Goal: Task Accomplishment & Management: Use online tool/utility

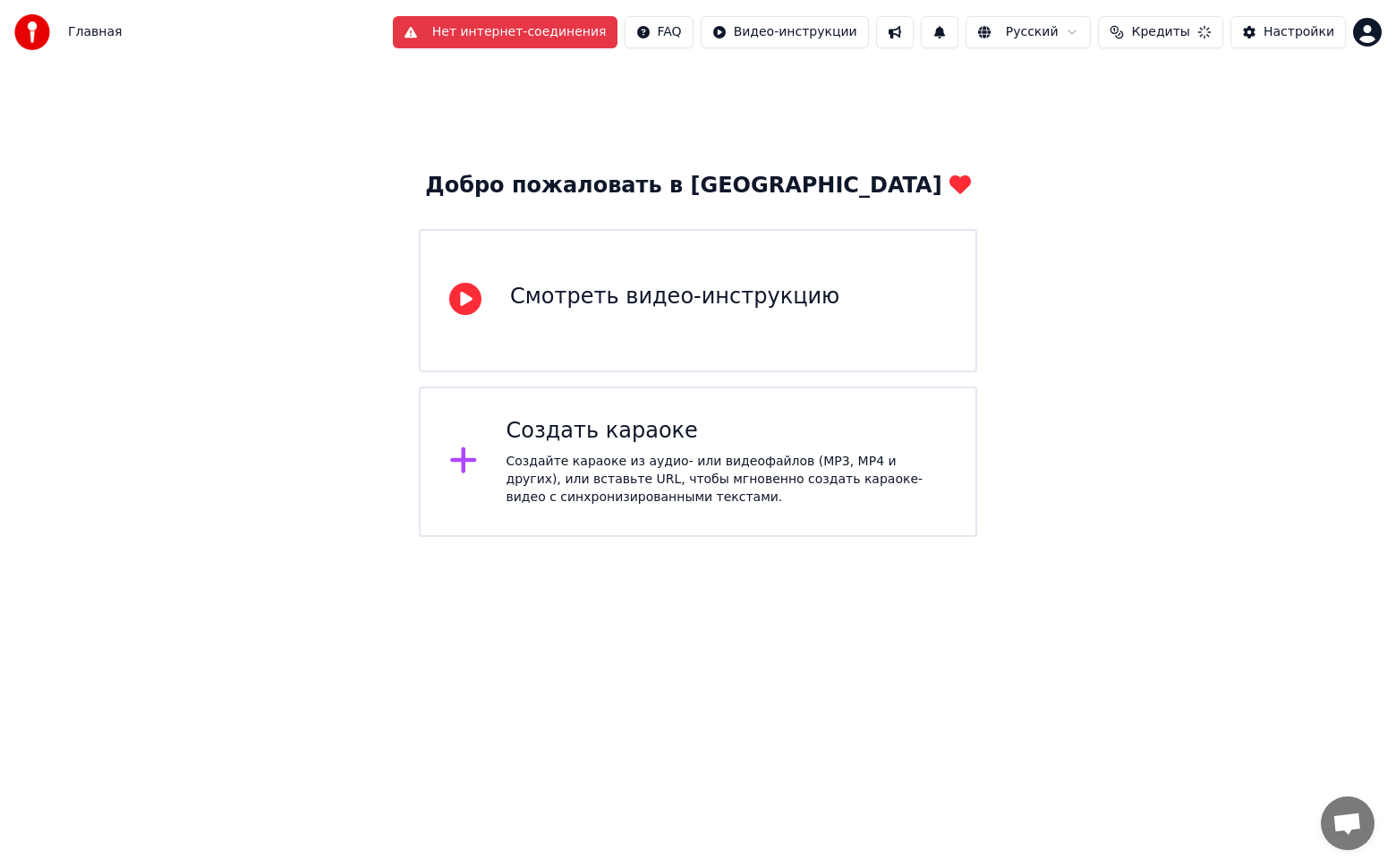
click at [595, 471] on div "Создайте караоке из аудио- или видеофайлов (MP3, MP4 и других), или вставьте UR…" at bounding box center [727, 480] width 441 height 54
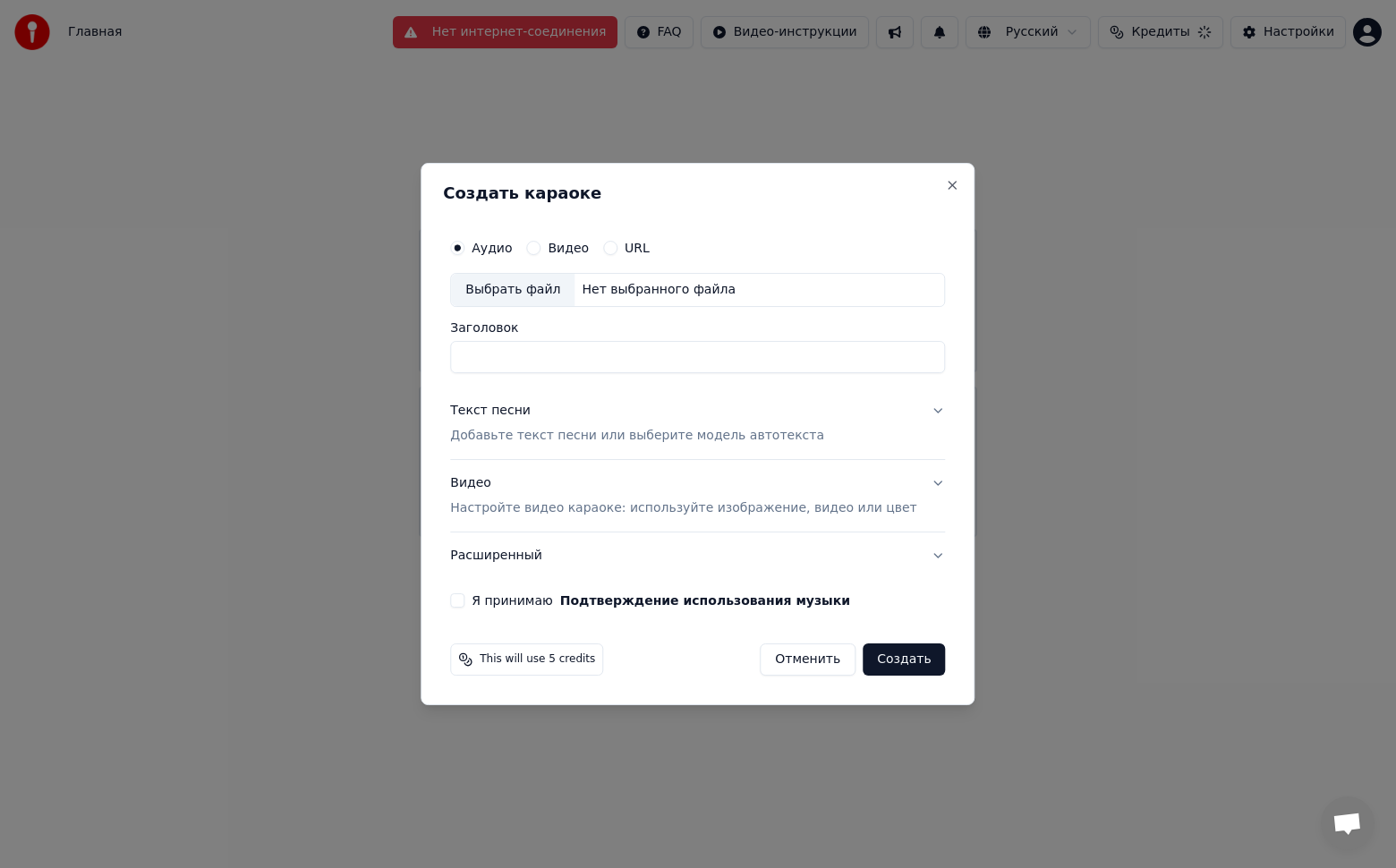
click at [549, 286] on div "Выбрать файл" at bounding box center [513, 290] width 124 height 32
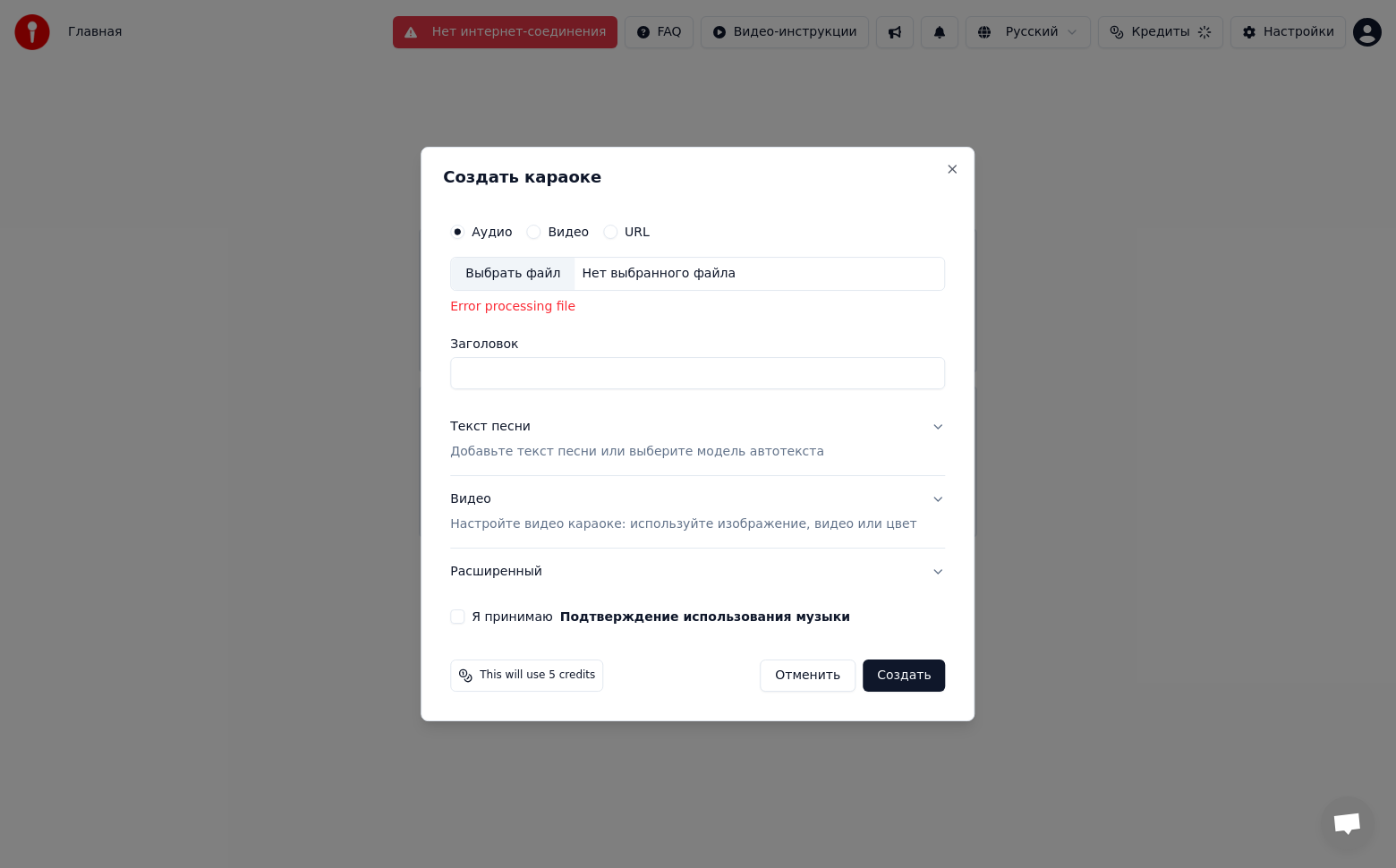
click at [722, 457] on p "Добавьте текст песни или выберите модель автотекста" at bounding box center [637, 451] width 374 height 18
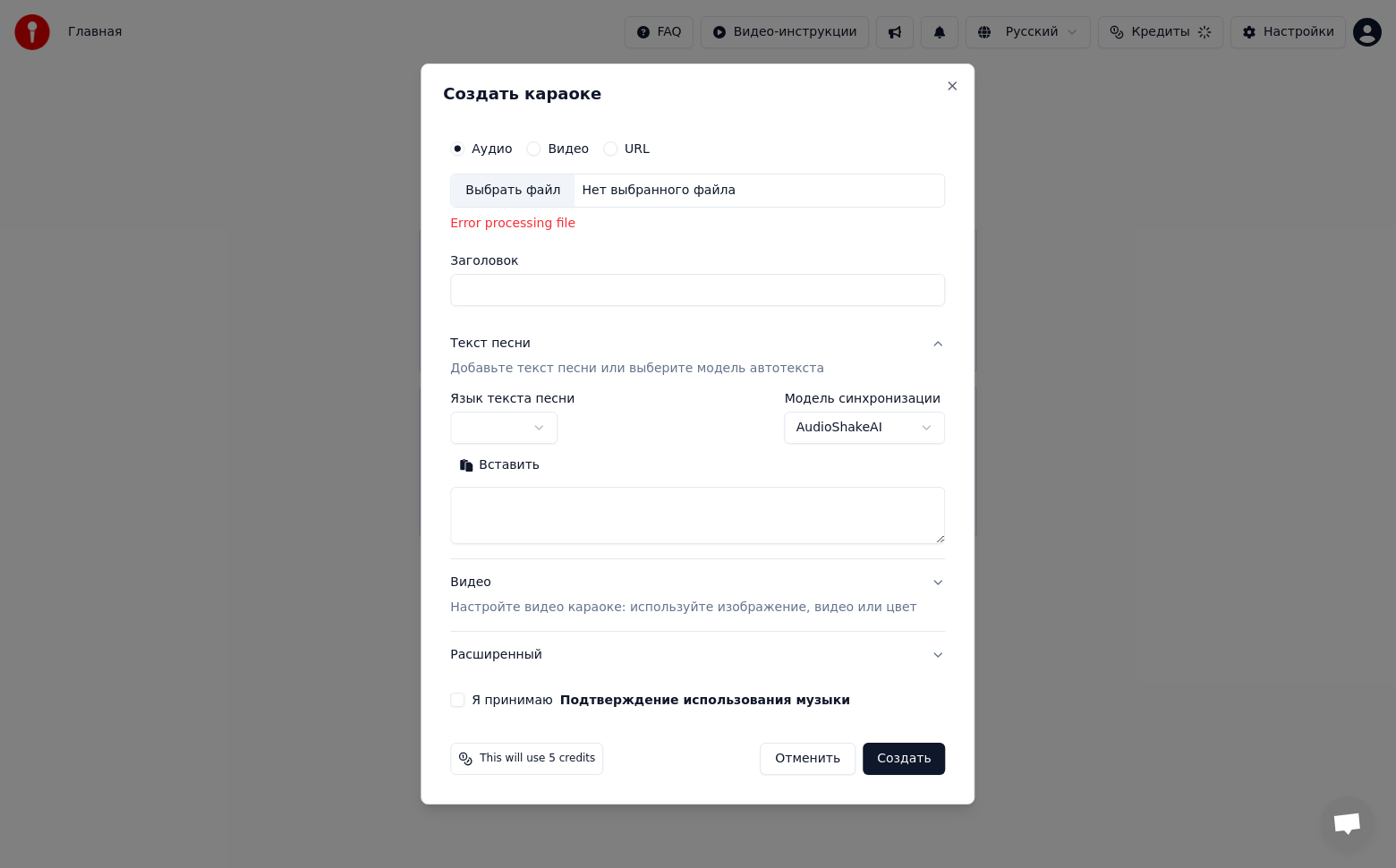
click at [512, 501] on textarea at bounding box center [698, 515] width 495 height 57
paste textarea "**********"
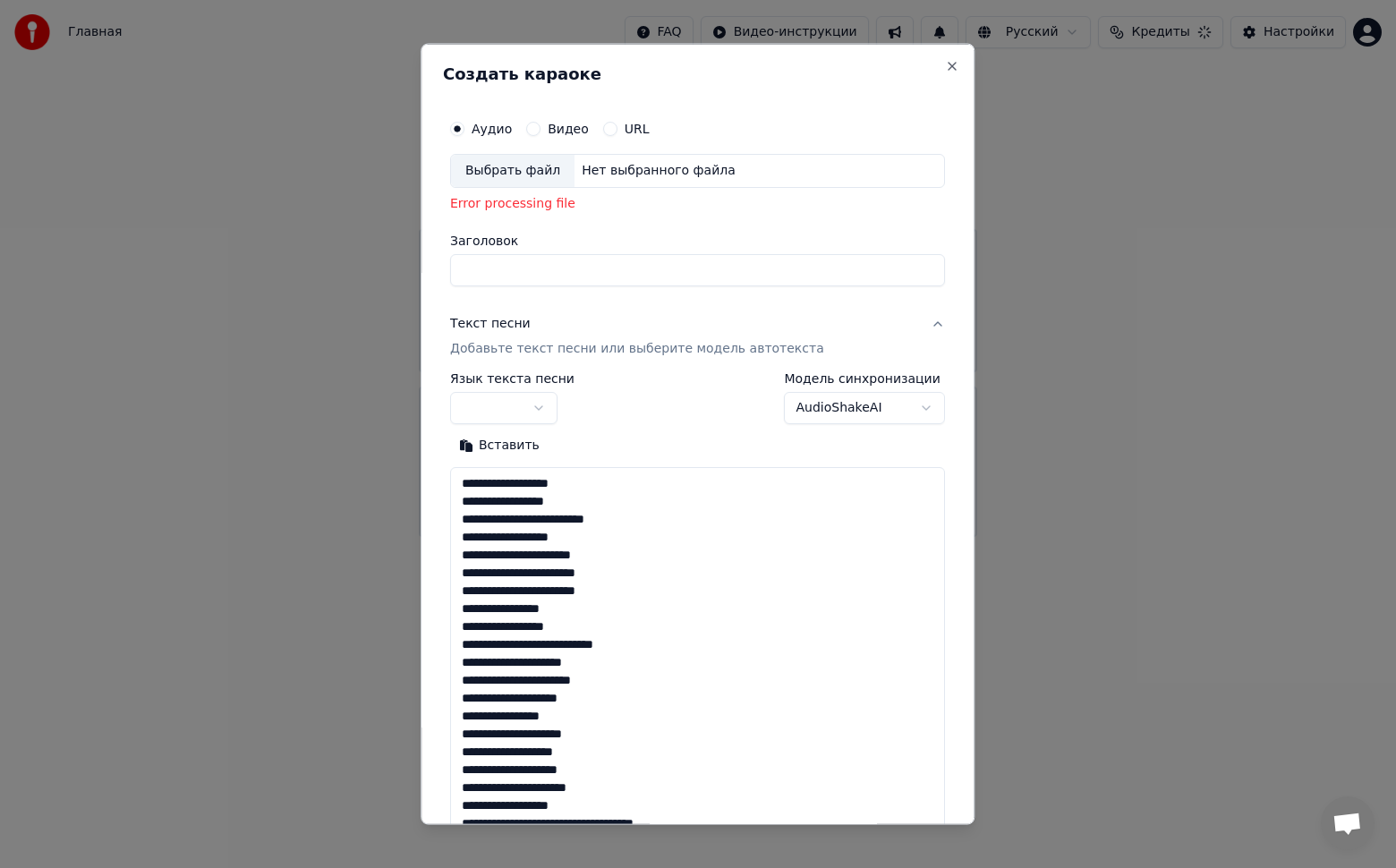
scroll to position [827, 0]
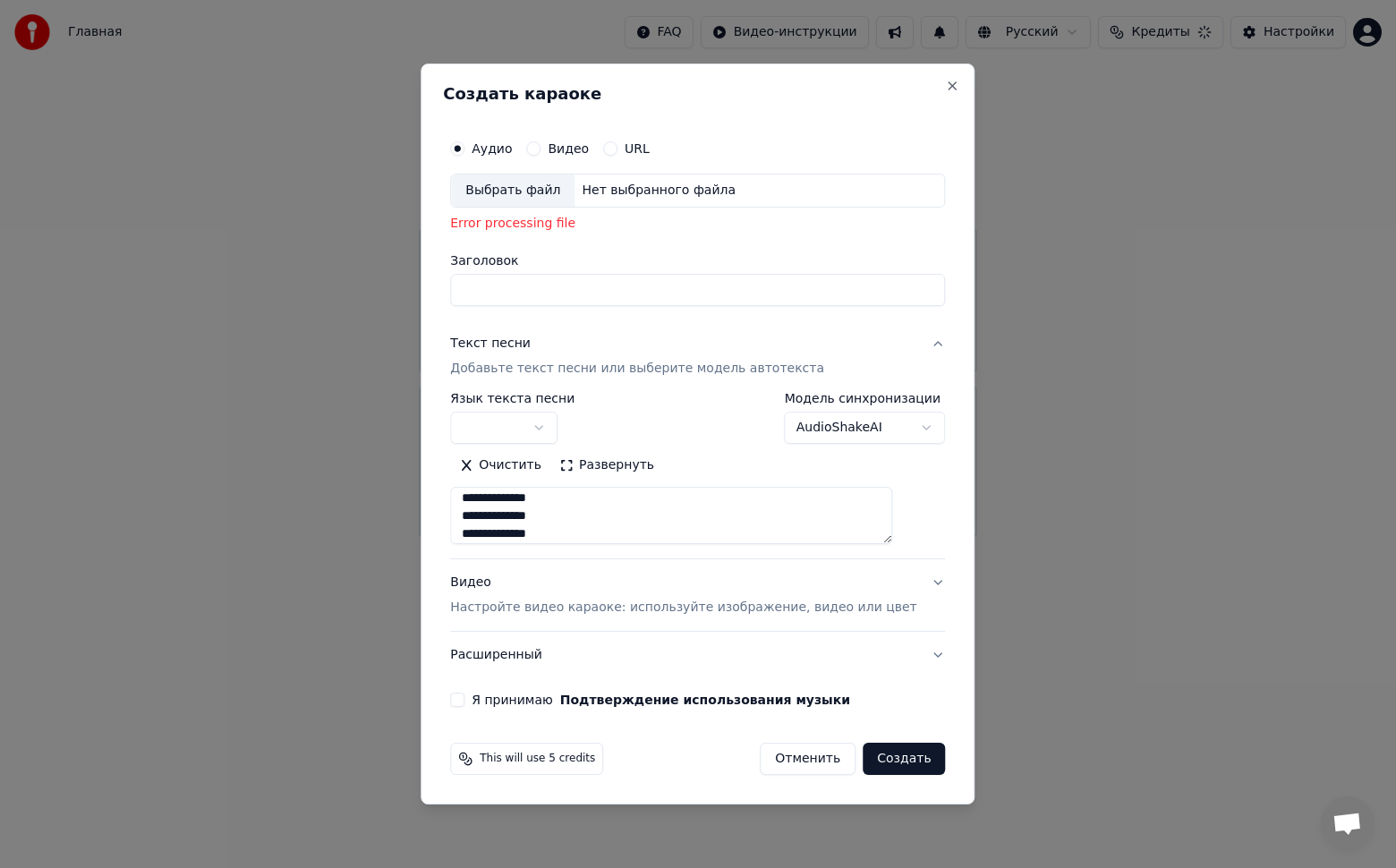
type textarea "**********"
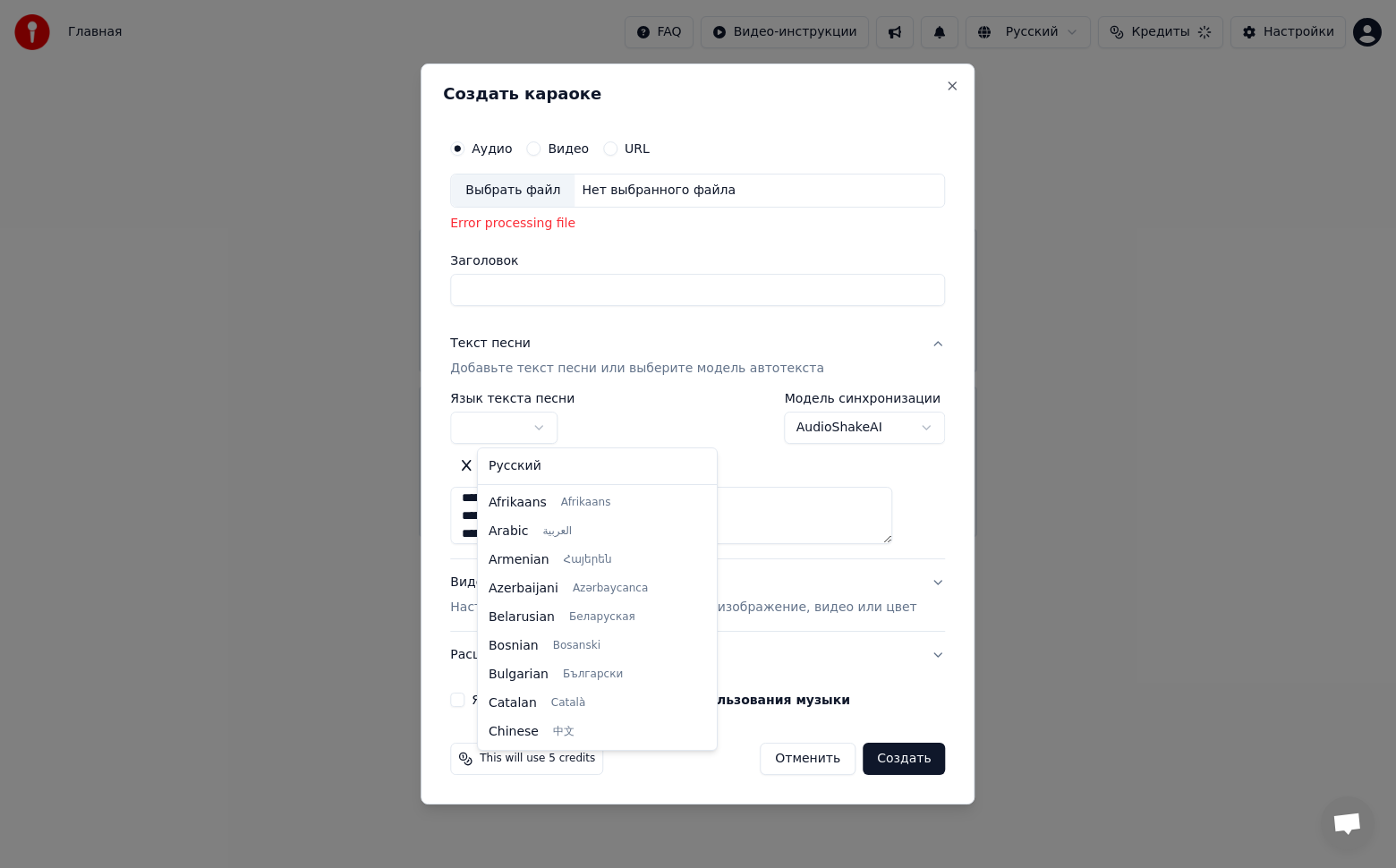
click at [567, 429] on body "Главная FAQ Видео-инструкции Русский Кредиты Настройки Добро пожаловать в Youka…" at bounding box center [698, 268] width 1396 height 537
select select "**"
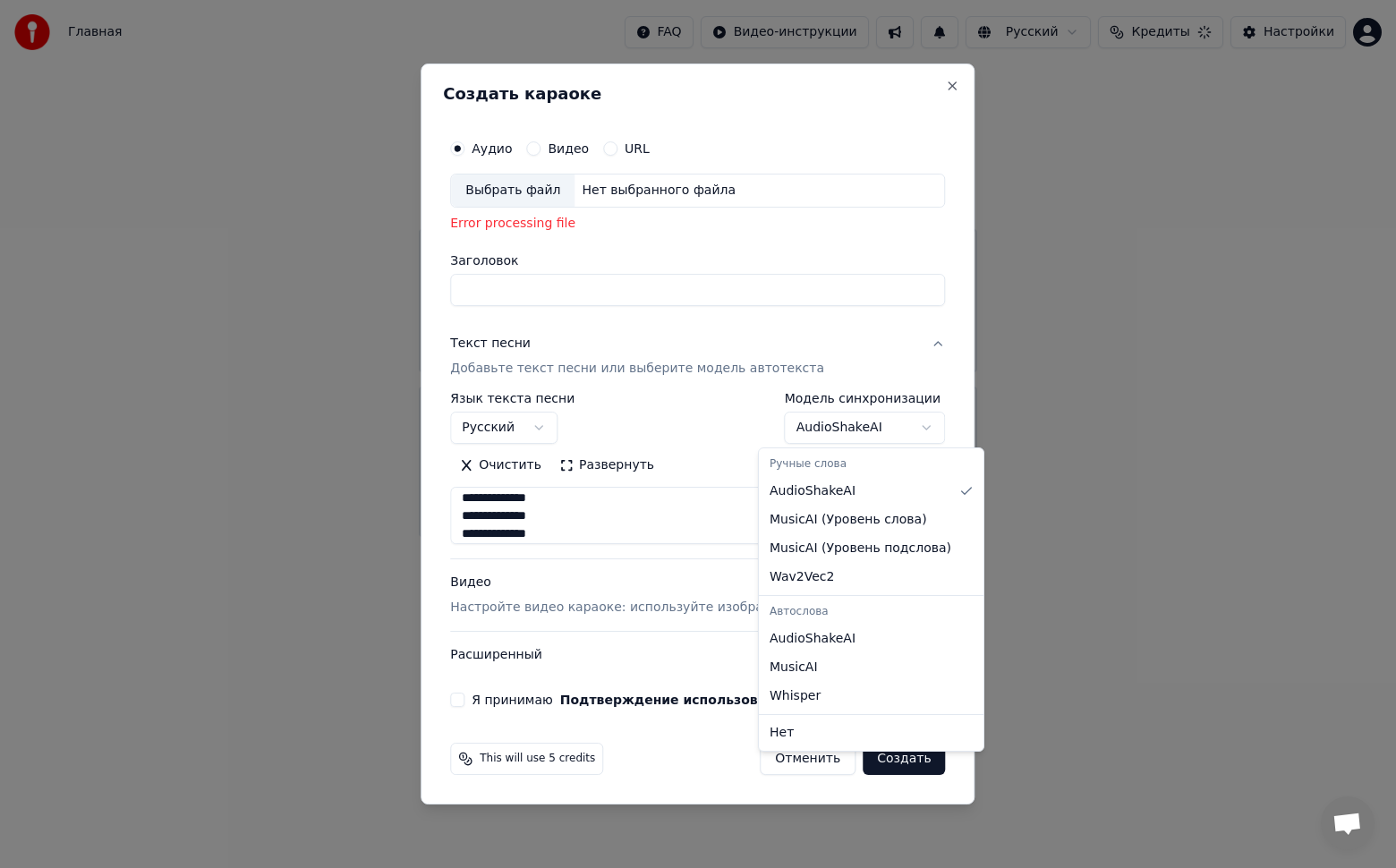
click at [901, 427] on body "Главная FAQ Видео-инструкции Русский Кредиты Настройки Добро пожаловать в Youka…" at bounding box center [698, 268] width 1396 height 537
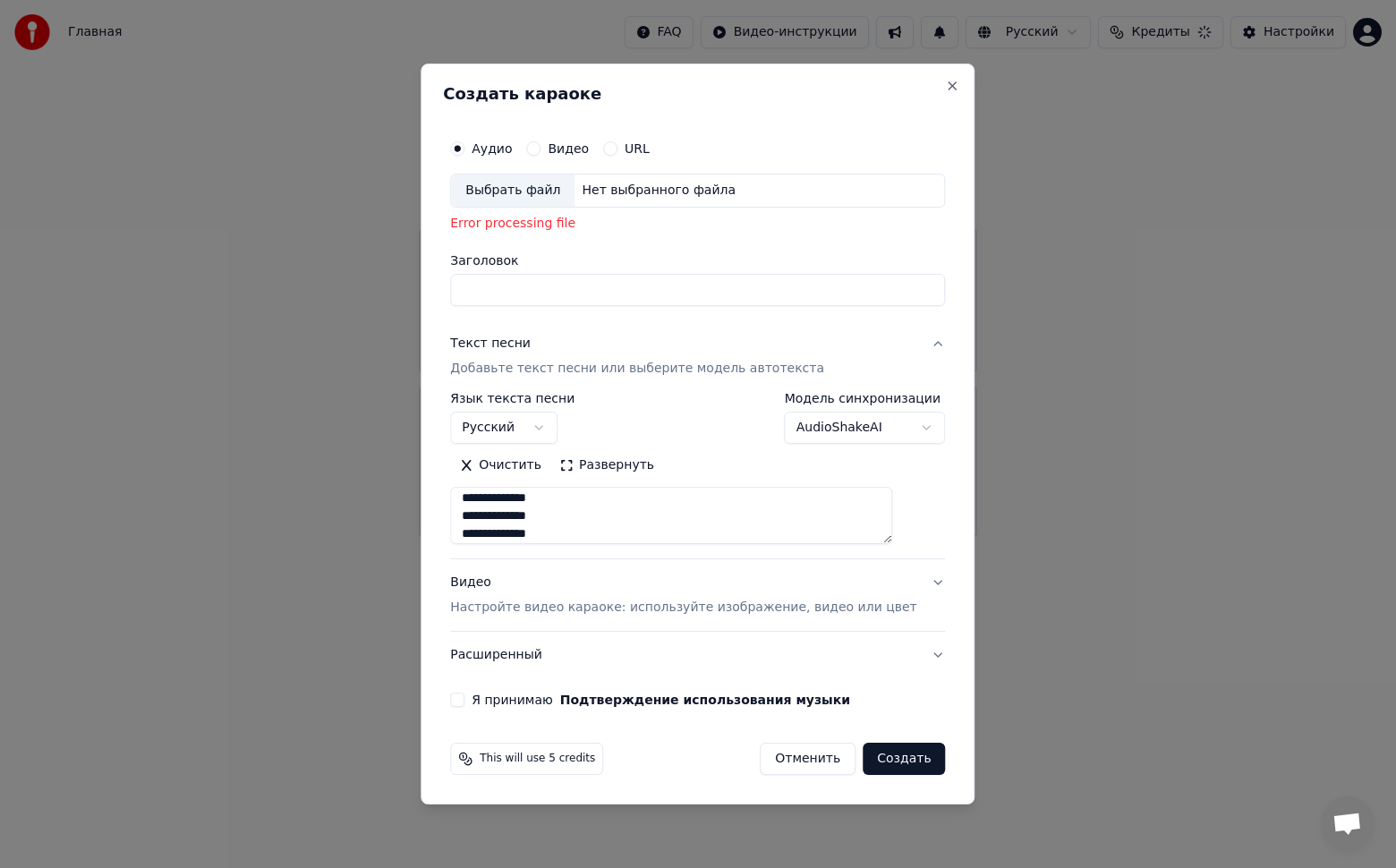
click at [901, 427] on body "Главная FAQ Видео-инструкции Русский Кредиты Настройки Добро пожаловать в Youka…" at bounding box center [698, 268] width 1396 height 537
click at [464, 700] on button "Я принимаю Подтверждение использования музыки" at bounding box center [458, 700] width 15 height 15
click at [624, 611] on p "Настройте видео караоке: используйте изображение, видео или цвет" at bounding box center [683, 607] width 466 height 18
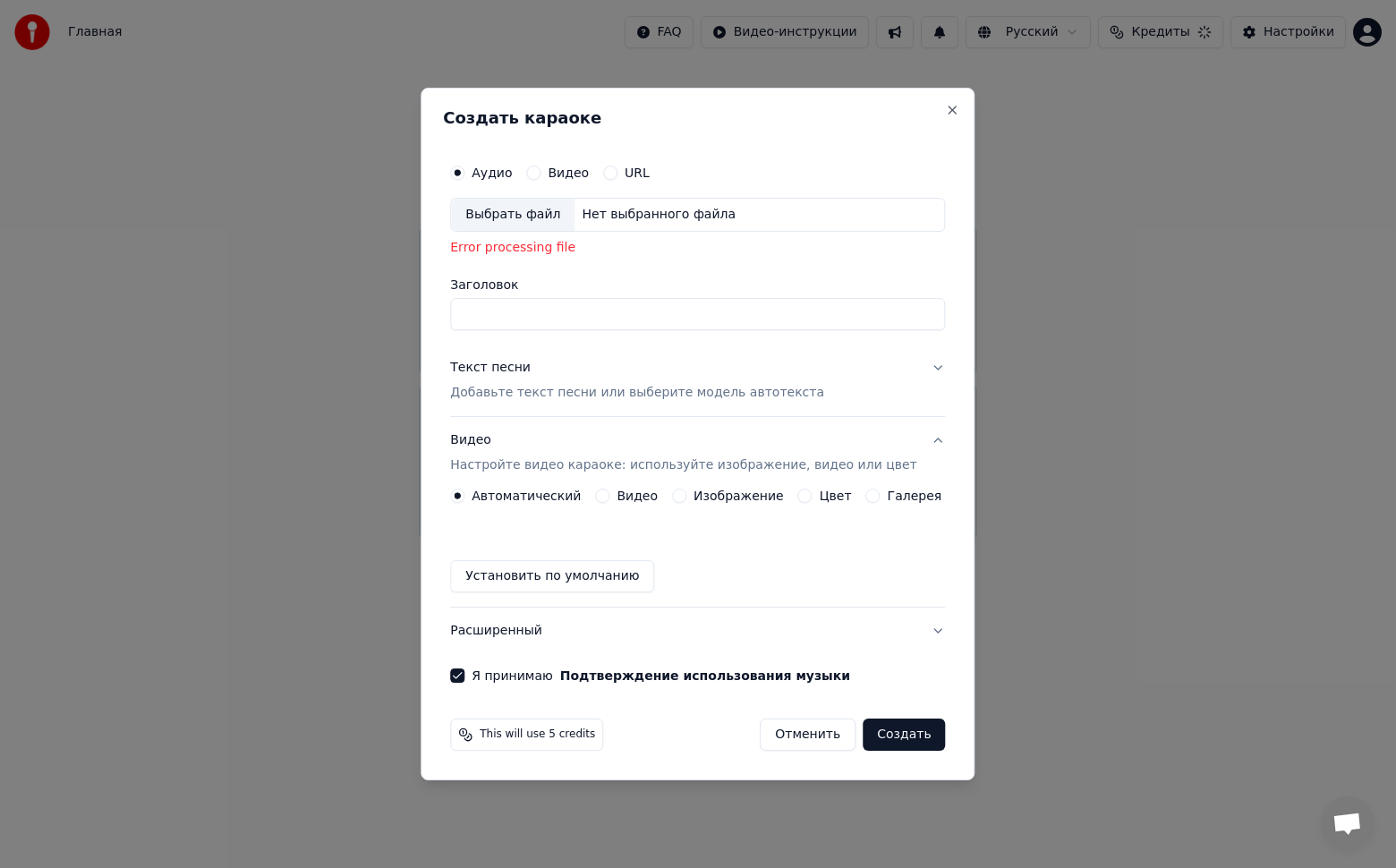
click at [802, 491] on button "Цвет" at bounding box center [805, 495] width 15 height 15
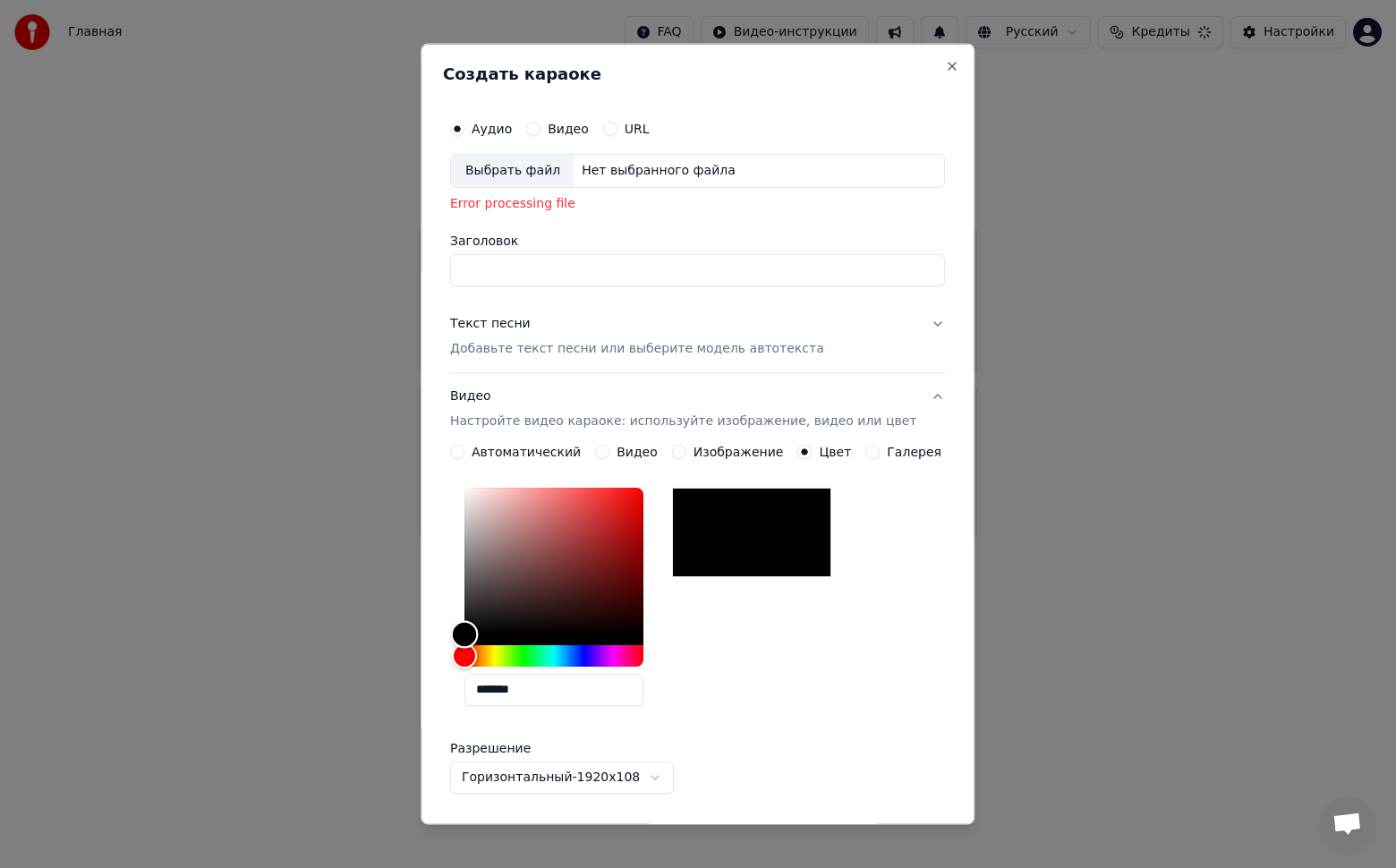
type input "*******"
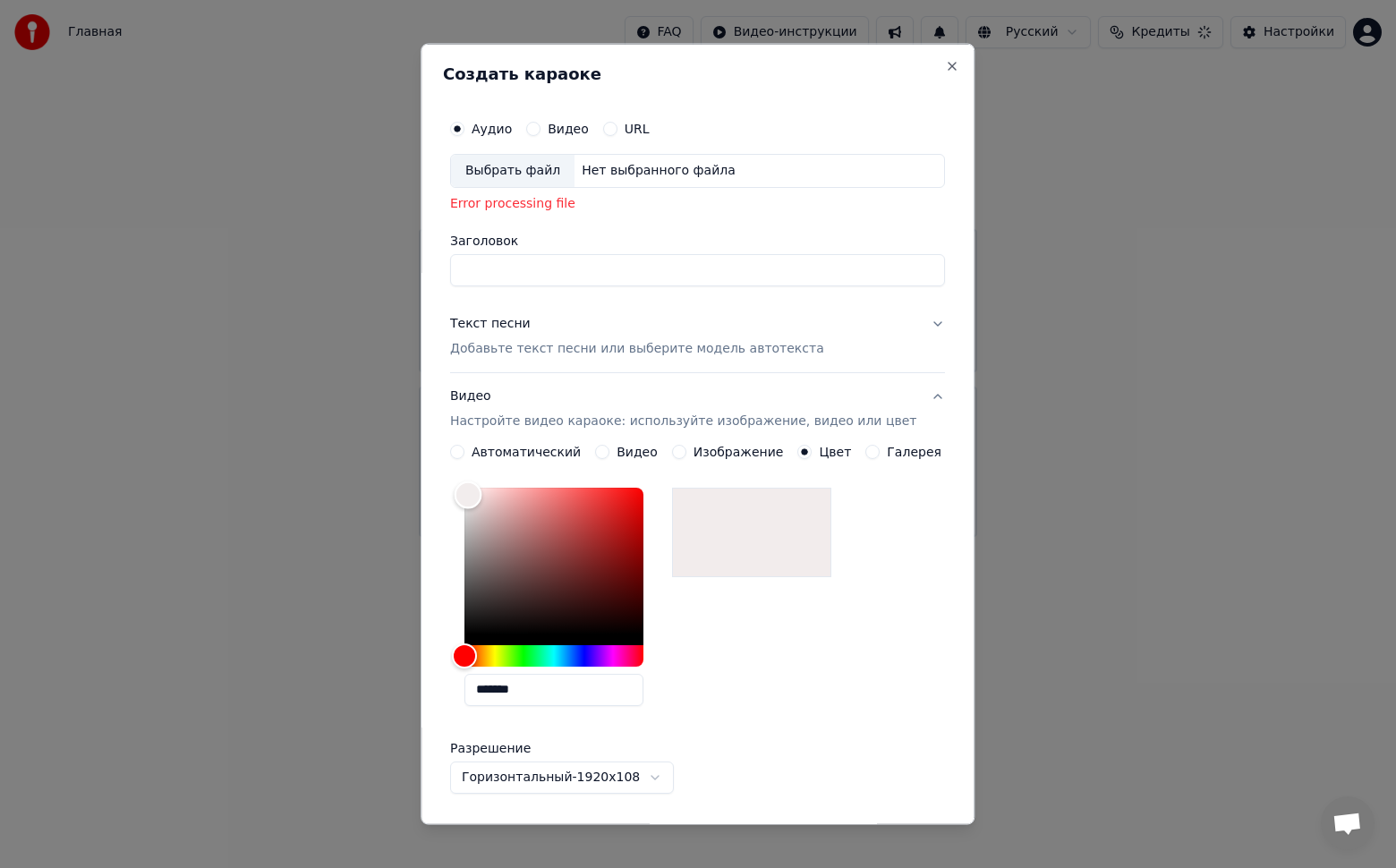
click at [481, 494] on div "Color" at bounding box center [554, 559] width 179 height 147
click at [866, 452] on button "Галерея" at bounding box center [874, 451] width 15 height 15
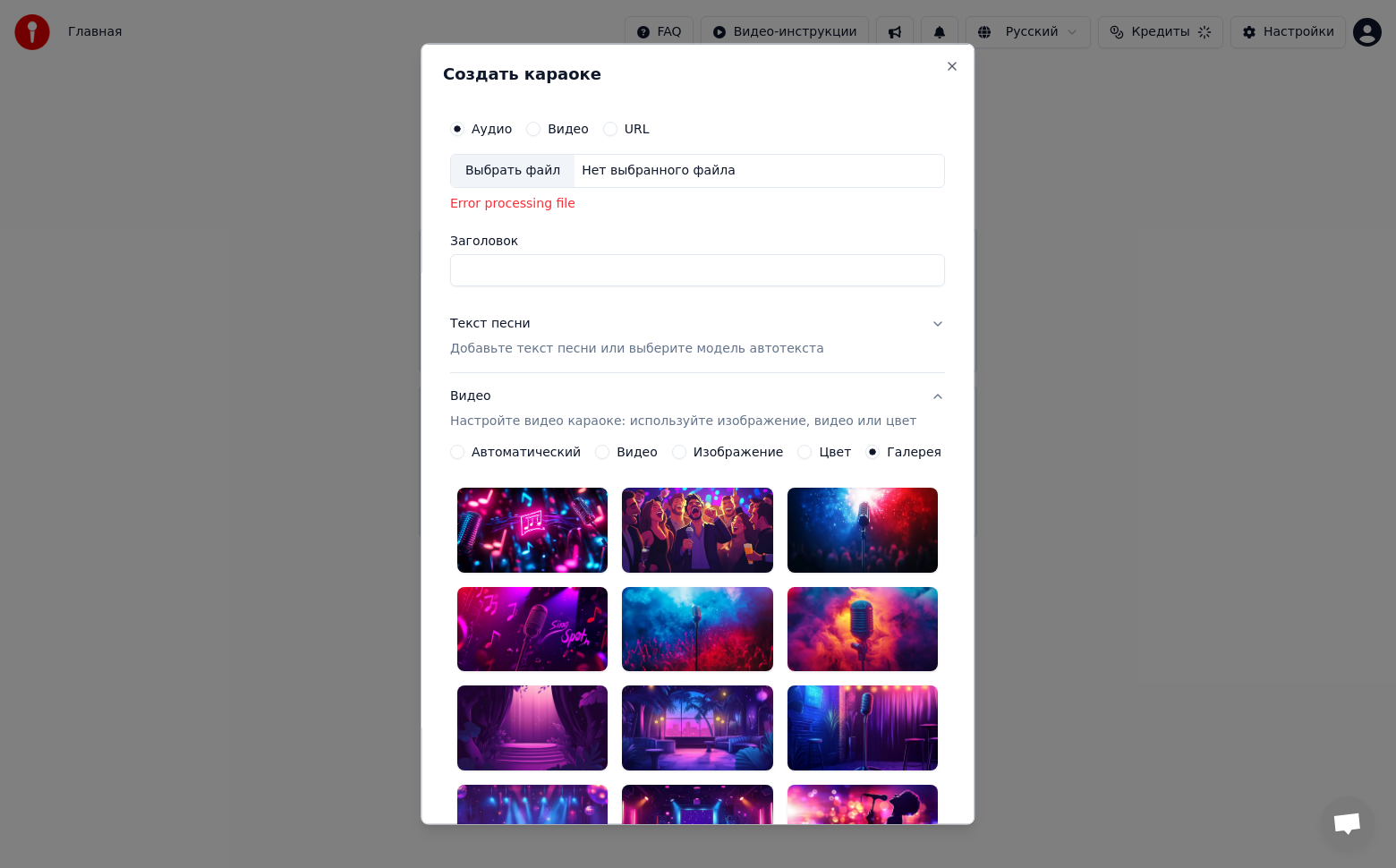
click at [527, 542] on div at bounding box center [531, 529] width 150 height 85
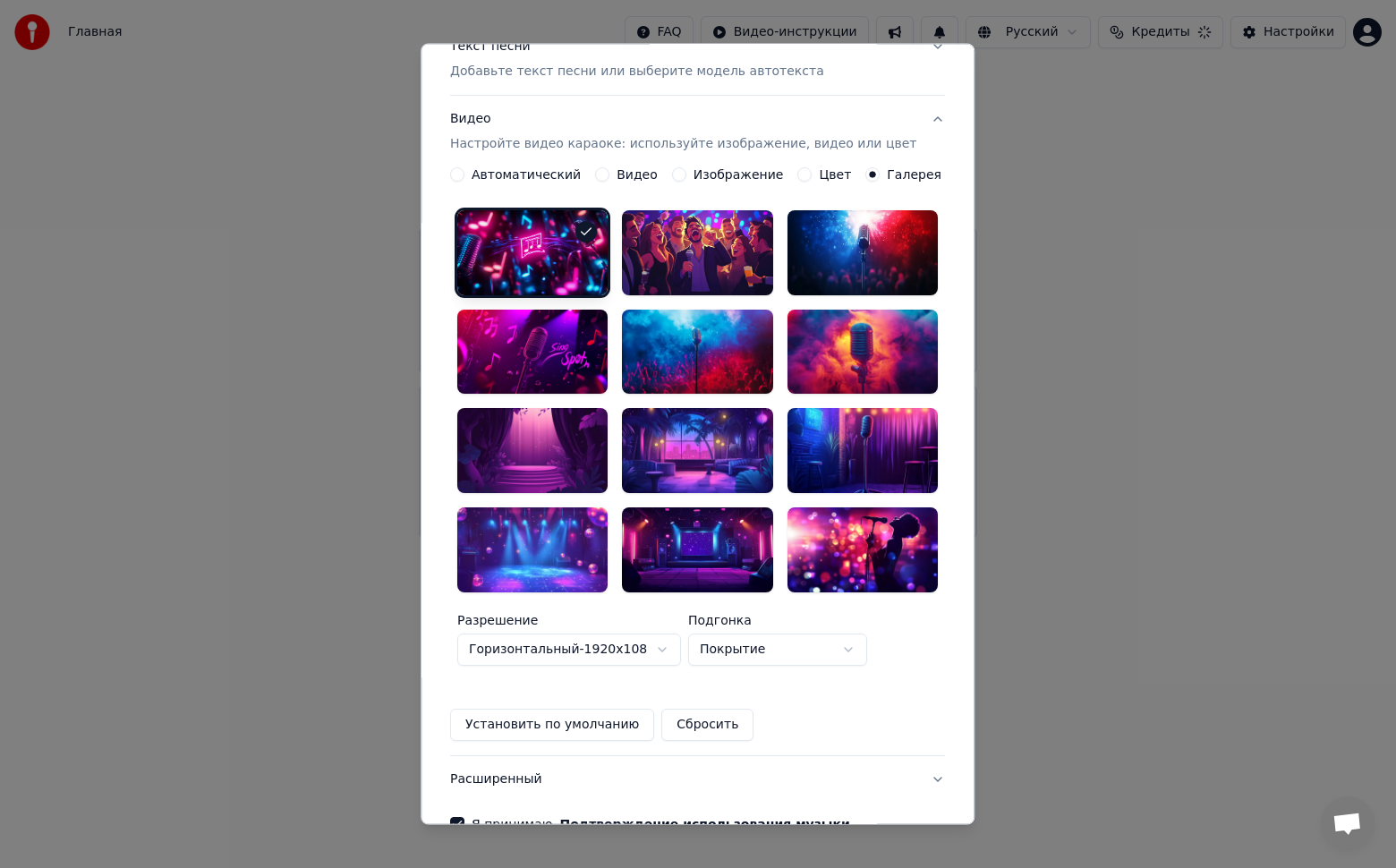
scroll to position [351, 0]
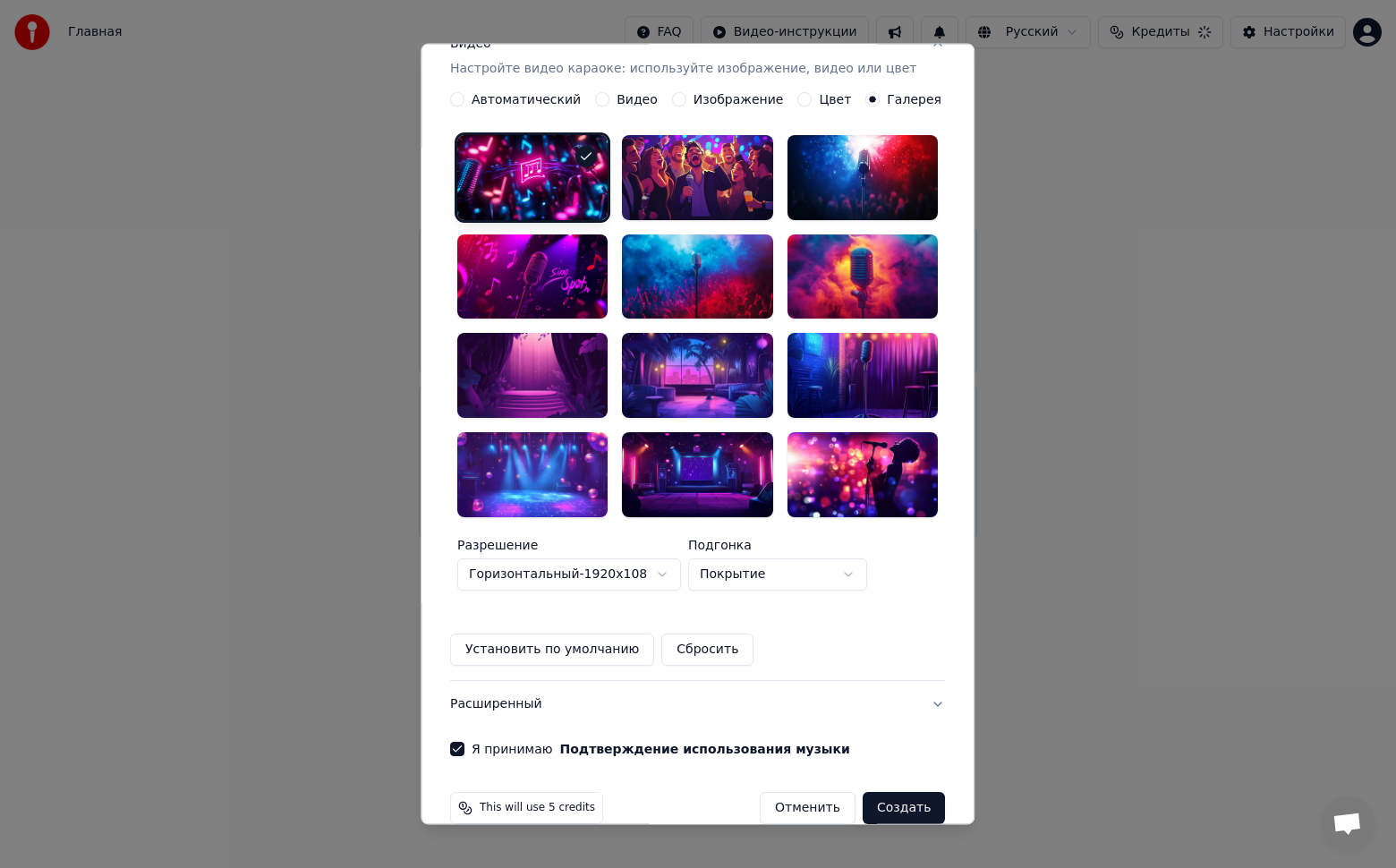
click at [779, 537] on body "Главная FAQ Видео-инструкции Русский Кредиты Настройки Добро пожаловать в Youka…" at bounding box center [698, 268] width 1396 height 537
click at [866, 791] on button "Создать" at bounding box center [903, 807] width 82 height 32
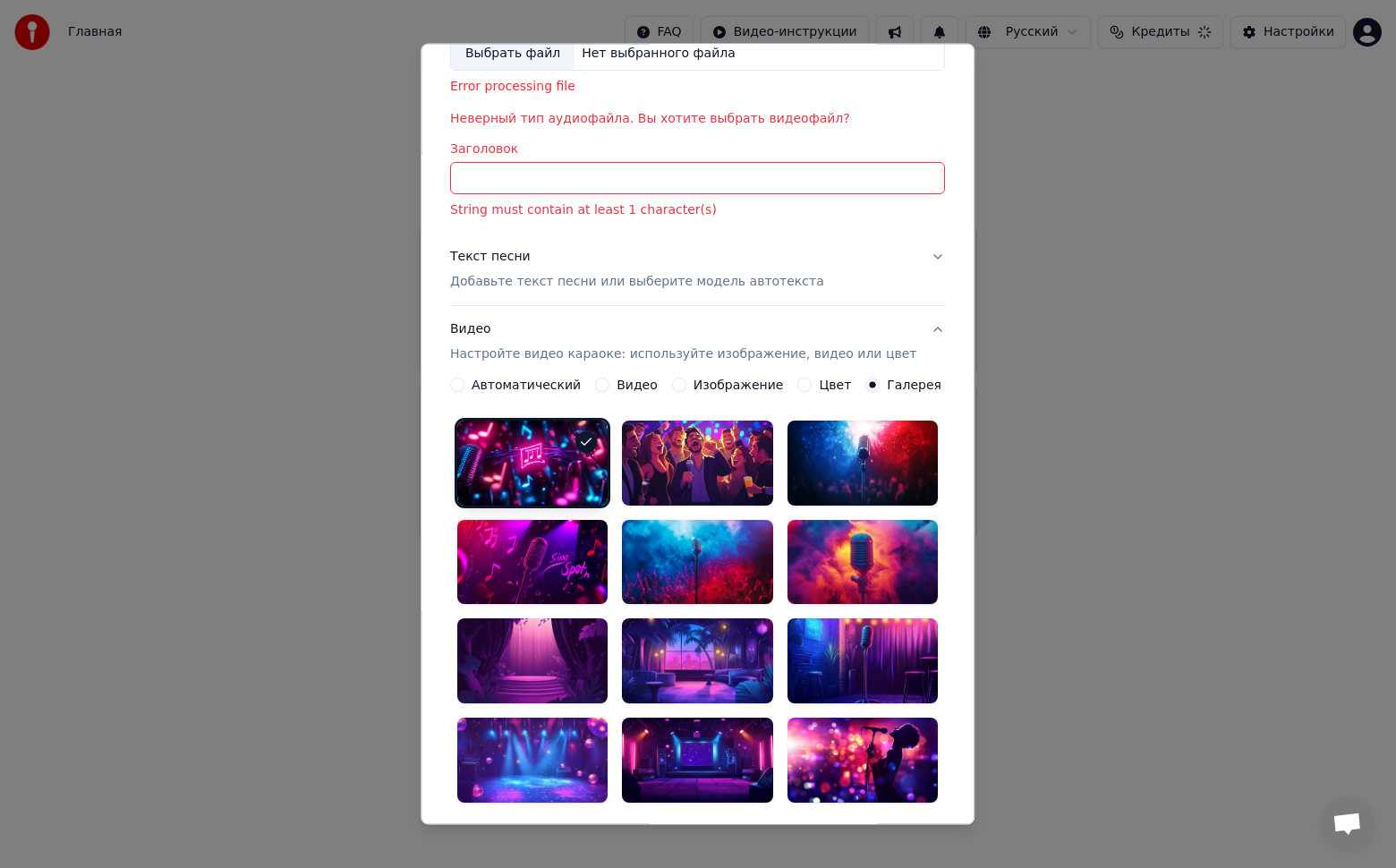
scroll to position [0, 0]
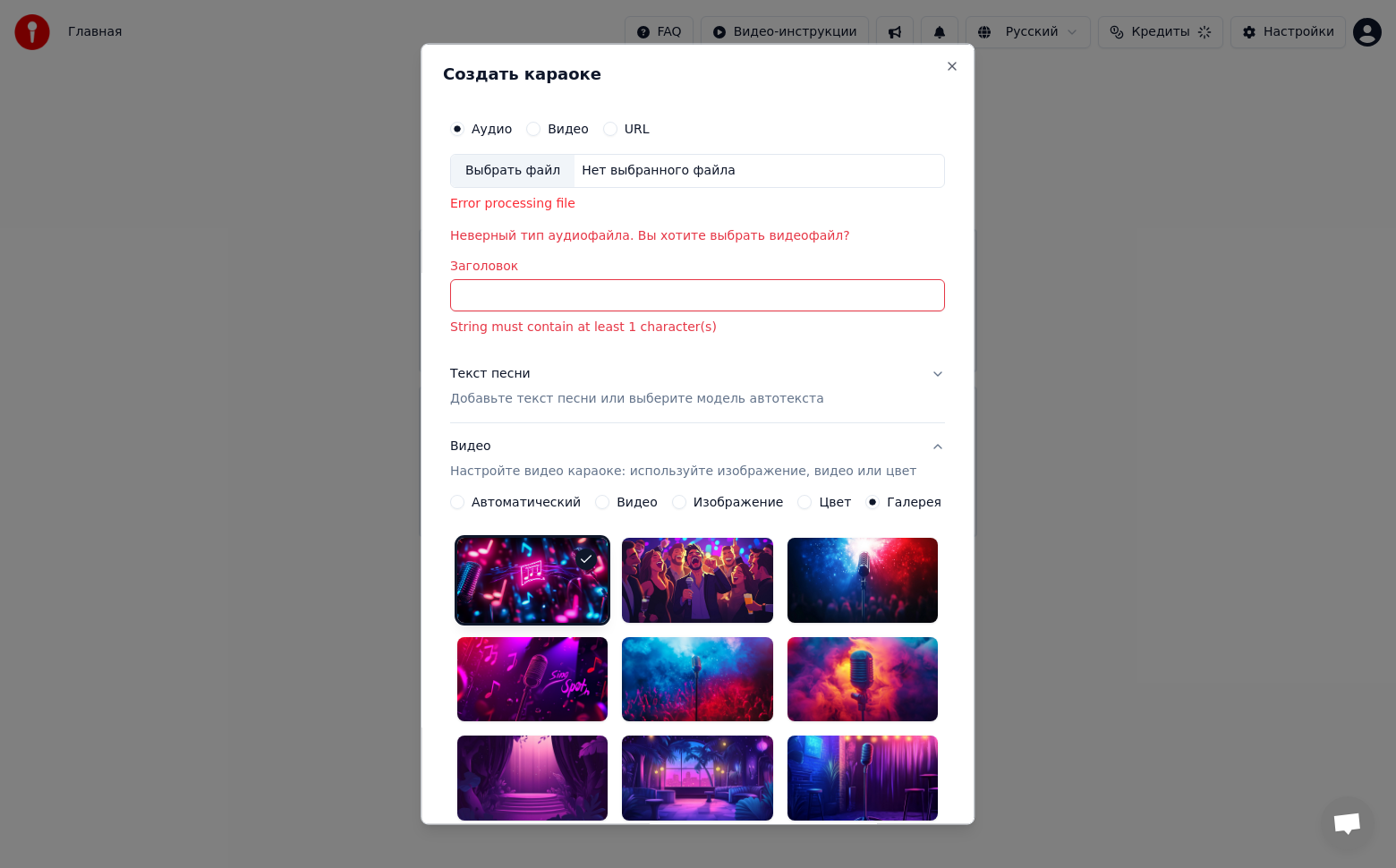
click at [501, 288] on input "Заголовок" at bounding box center [698, 294] width 495 height 32
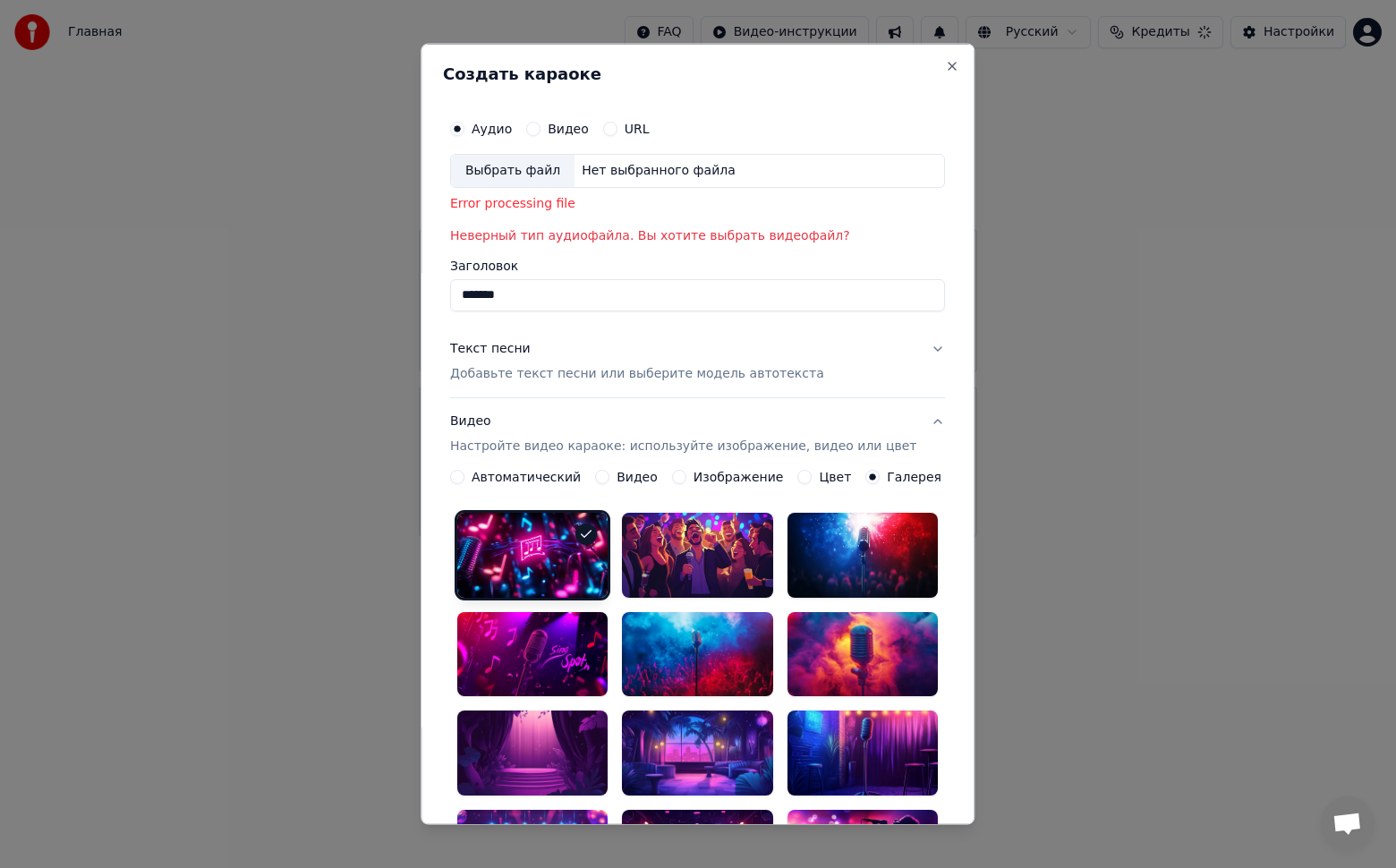
type input "*******"
click at [524, 167] on div "Выбрать файл" at bounding box center [513, 171] width 124 height 32
click at [601, 172] on div "Нет выбранного файла" at bounding box center [659, 171] width 168 height 18
click at [529, 168] on div "Выбрать файл" at bounding box center [513, 171] width 124 height 32
click at [625, 127] on div "URL" at bounding box center [626, 129] width 46 height 15
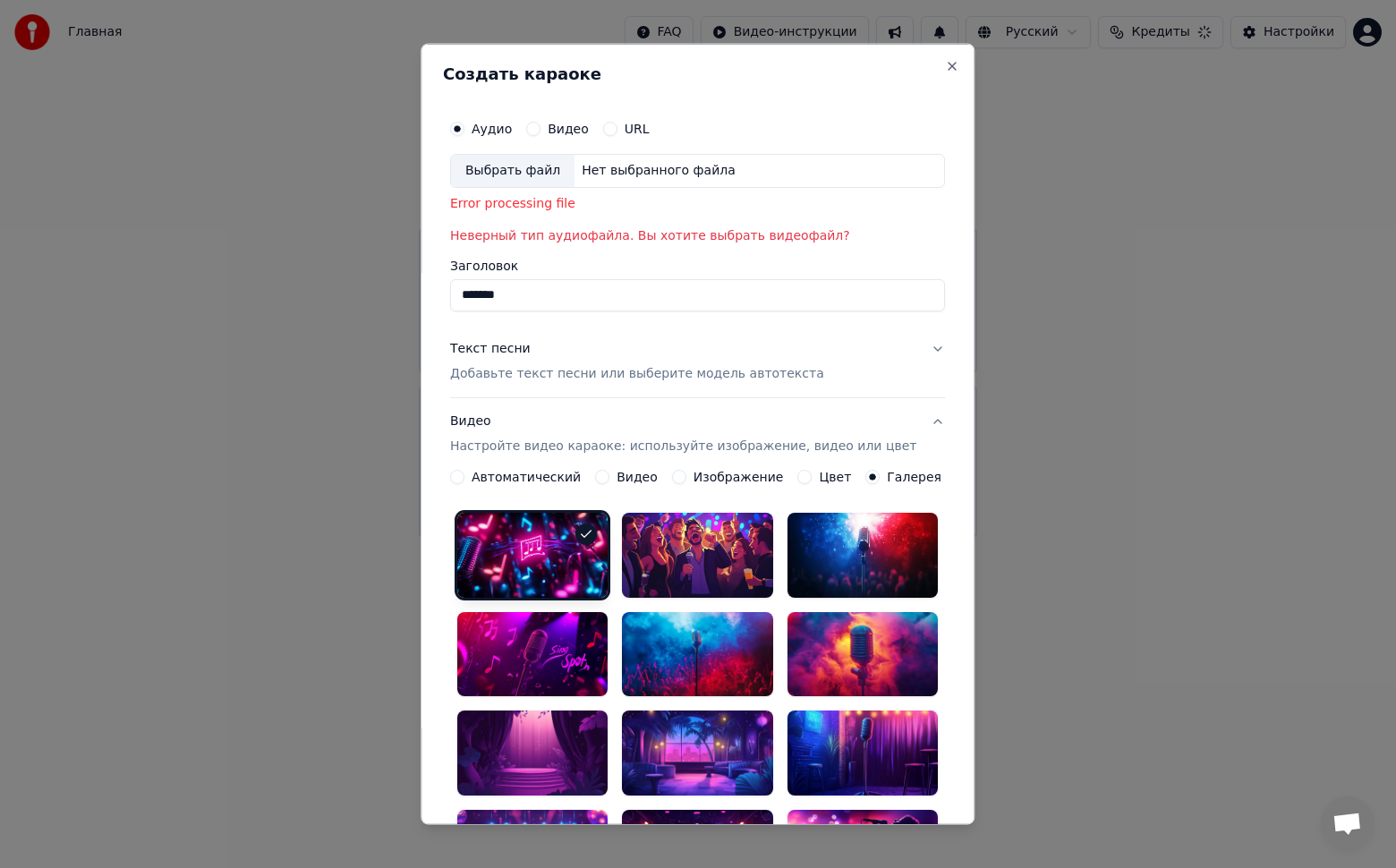
click at [617, 127] on button "URL" at bounding box center [611, 129] width 15 height 15
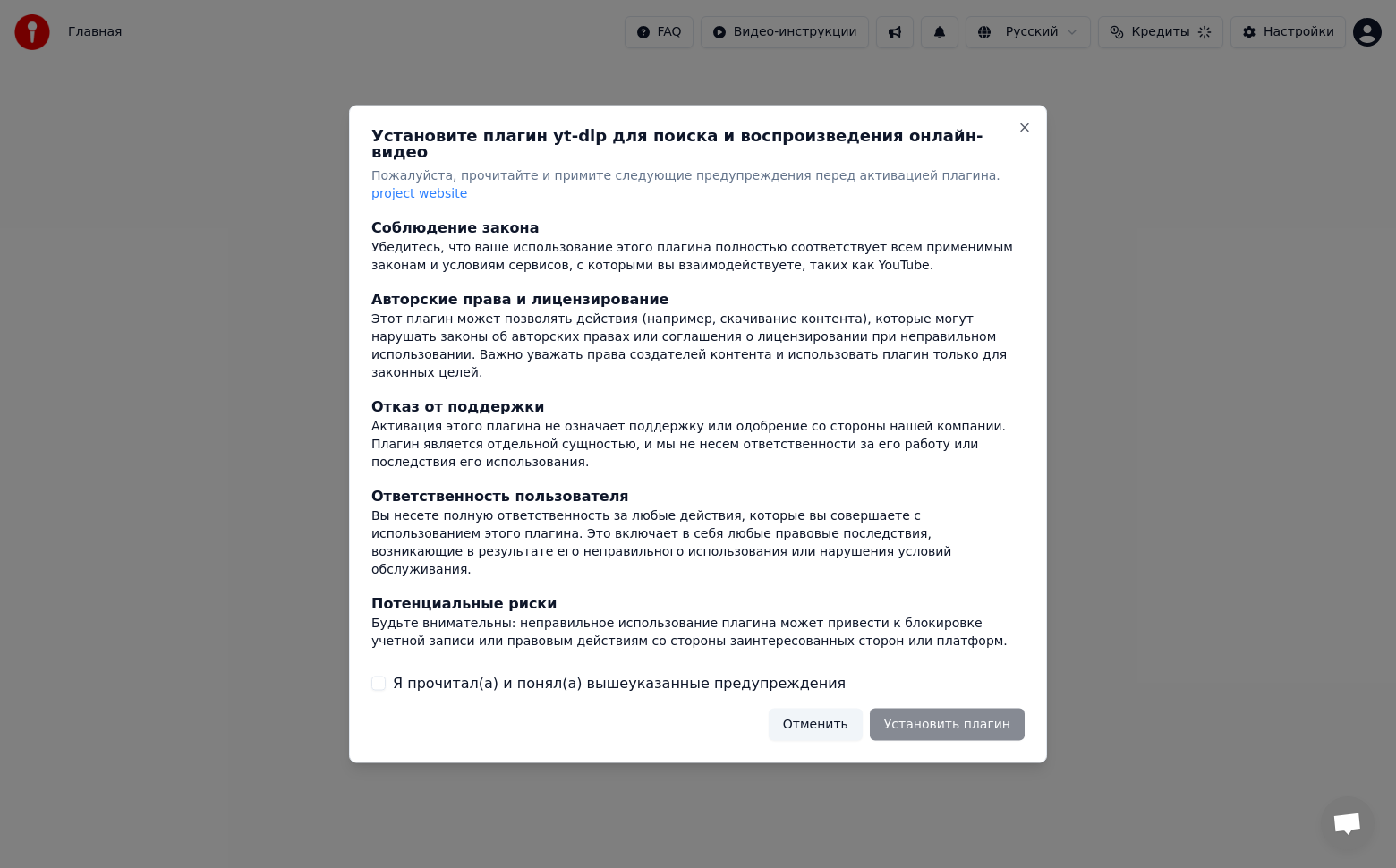
click at [543, 672] on label "Я прочитал(а) и понял(а) вышеуказанные предупреждения" at bounding box center [619, 682] width 453 height 21
click at [386, 675] on button "Я прочитал(а) и понял(а) вышеуказанные предупреждения" at bounding box center [378, 683] width 15 height 15
click at [923, 707] on button "Установить плагин" at bounding box center [947, 723] width 155 height 32
click at [1026, 135] on button "Close" at bounding box center [1024, 128] width 15 height 15
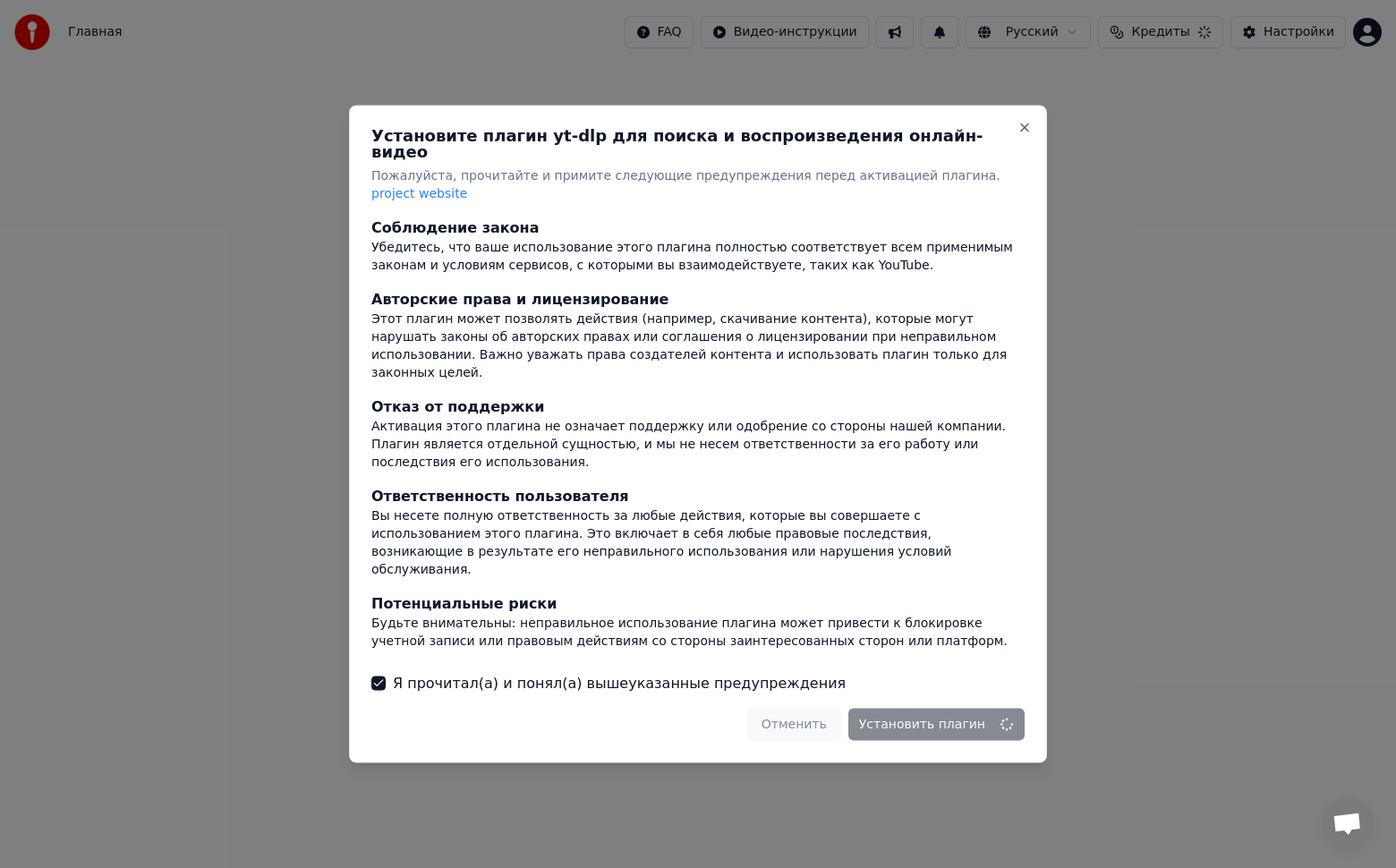
click at [808, 707] on div "Отменить Установить плагин" at bounding box center [886, 723] width 278 height 32
